Goal: Find specific page/section: Find specific page/section

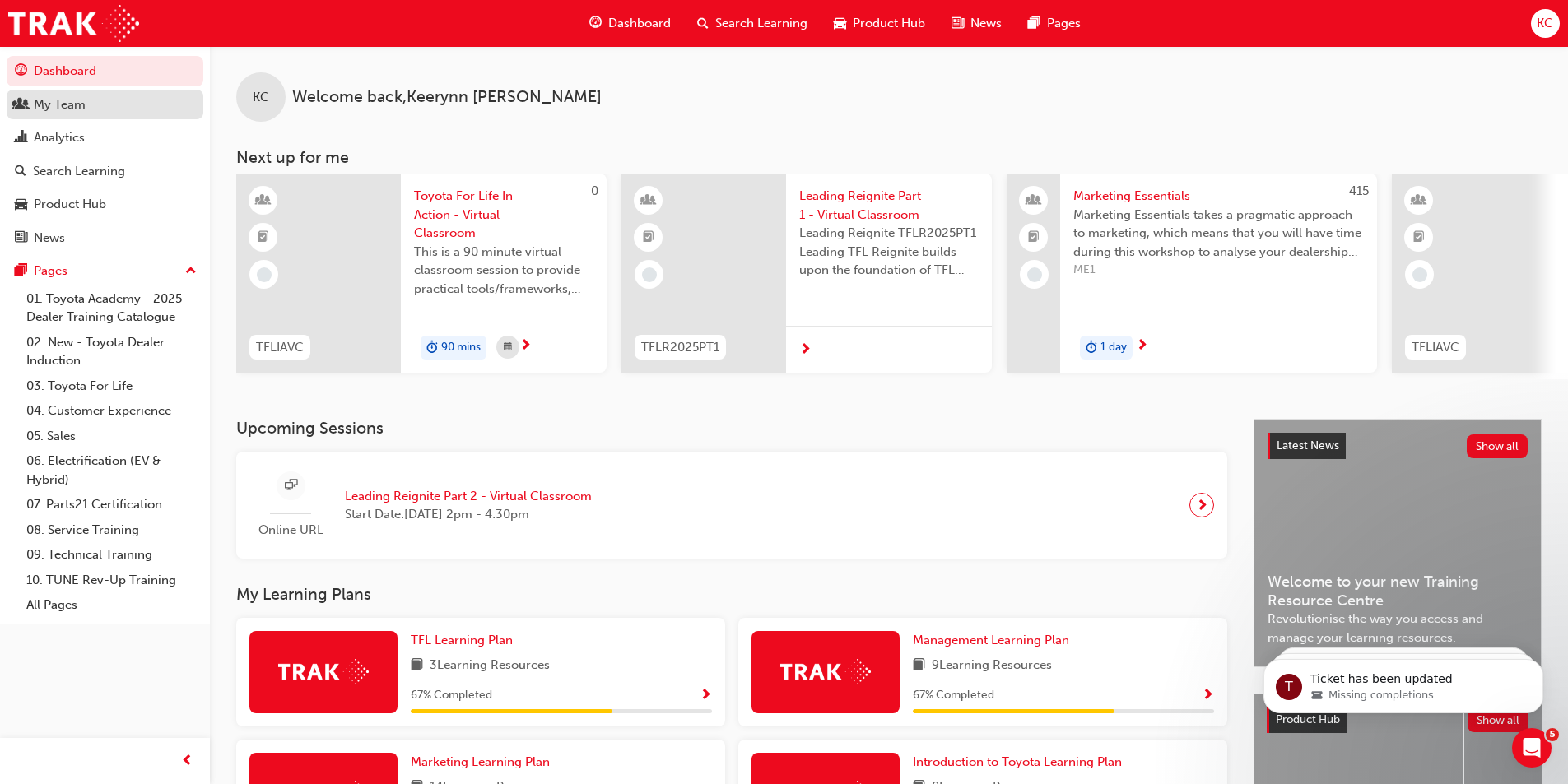
click at [69, 100] on div "My Team" at bounding box center [59, 104] width 52 height 19
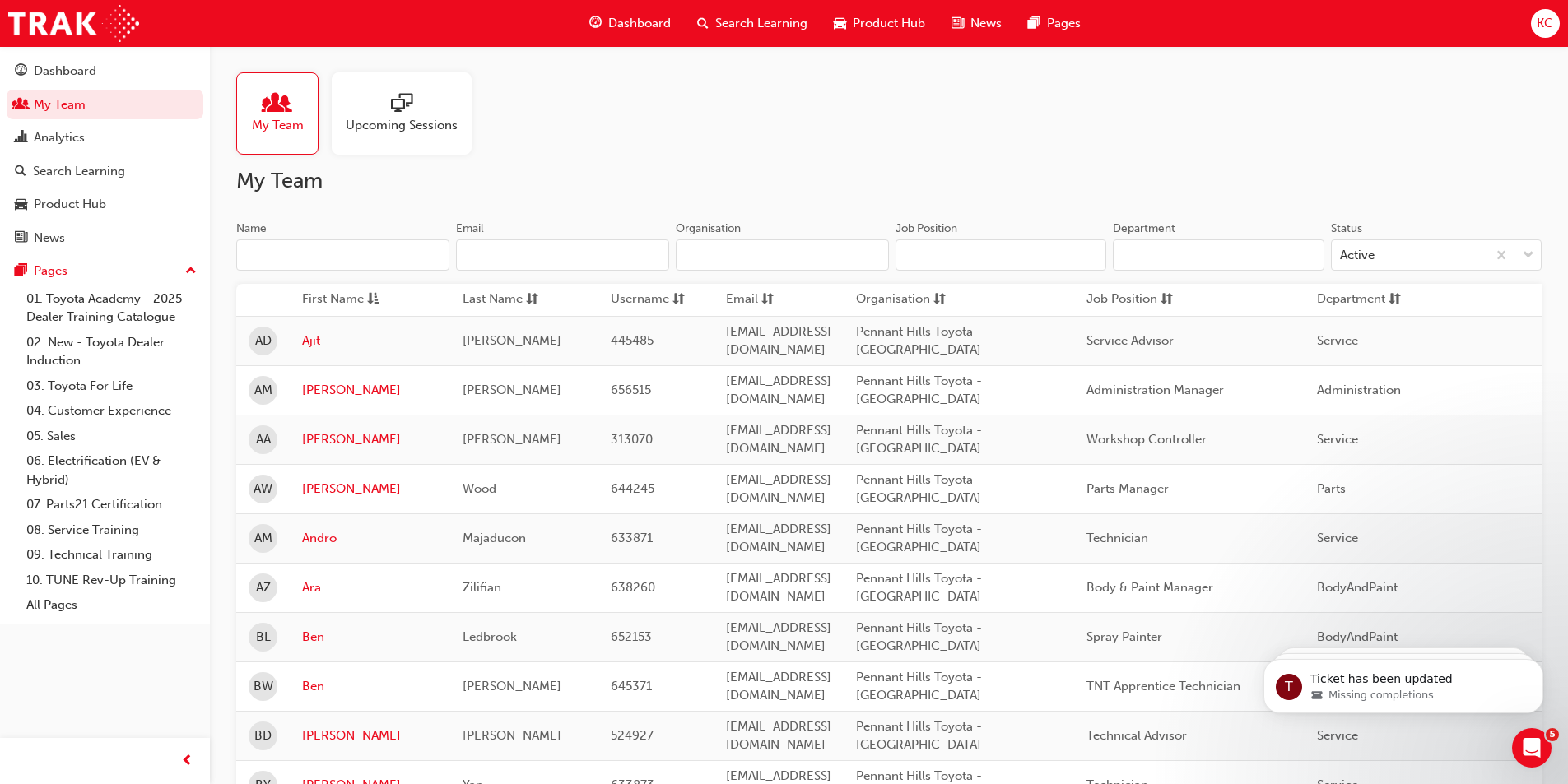
scroll to position [411, 0]
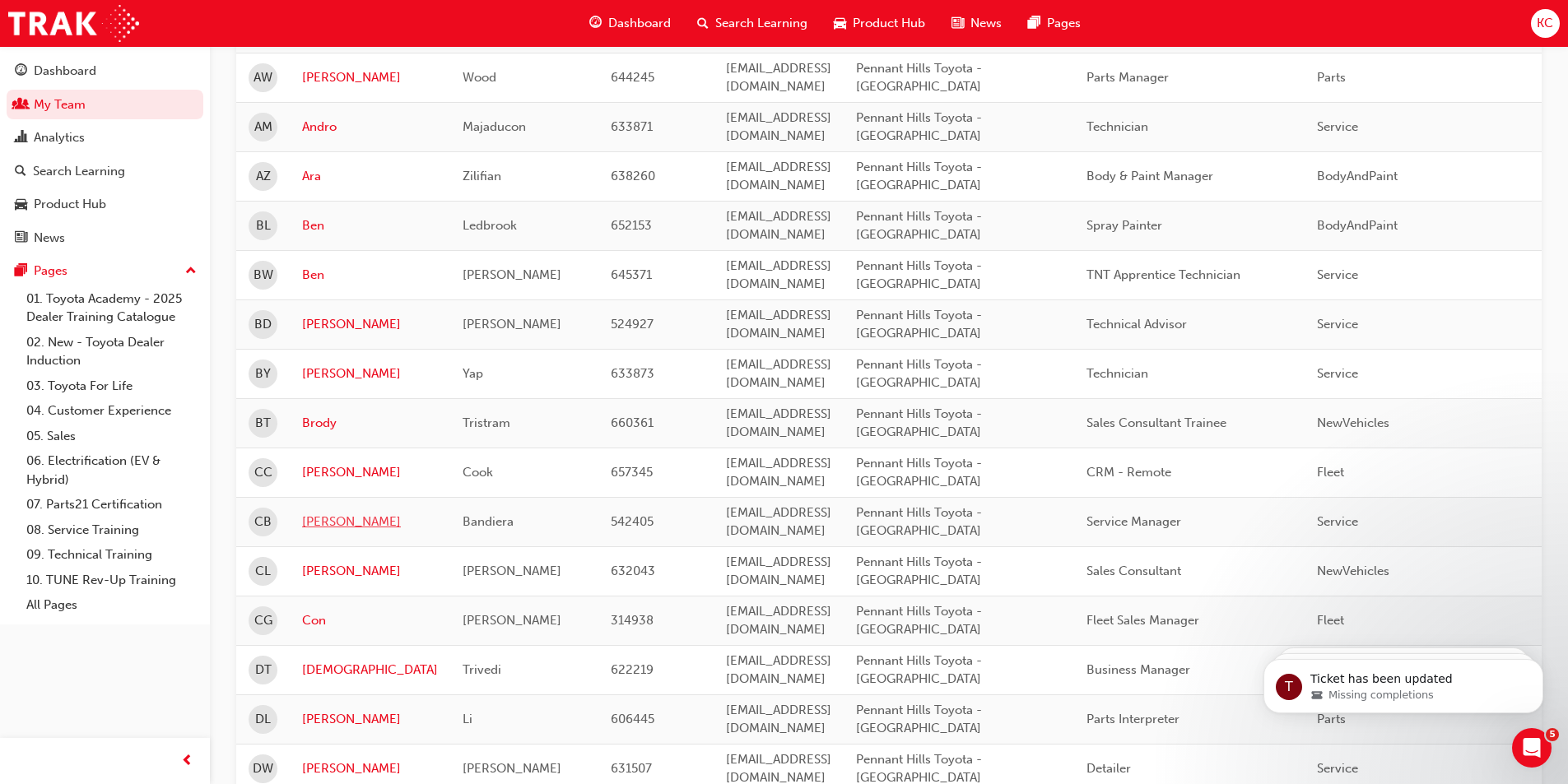
click at [321, 517] on link "[PERSON_NAME]" at bounding box center [370, 522] width 135 height 19
